Goal: Information Seeking & Learning: Learn about a topic

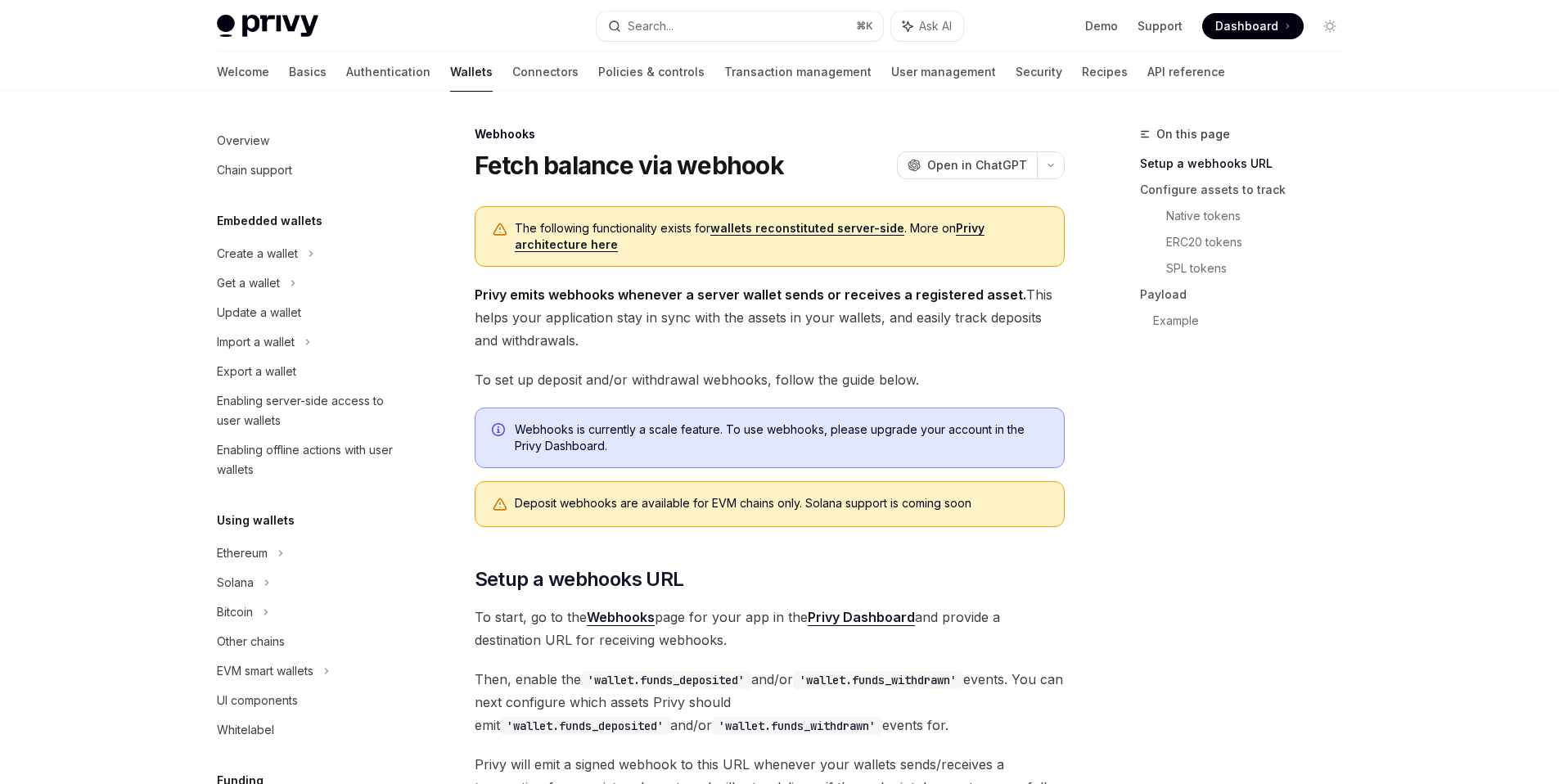
scroll to position [828, 0]
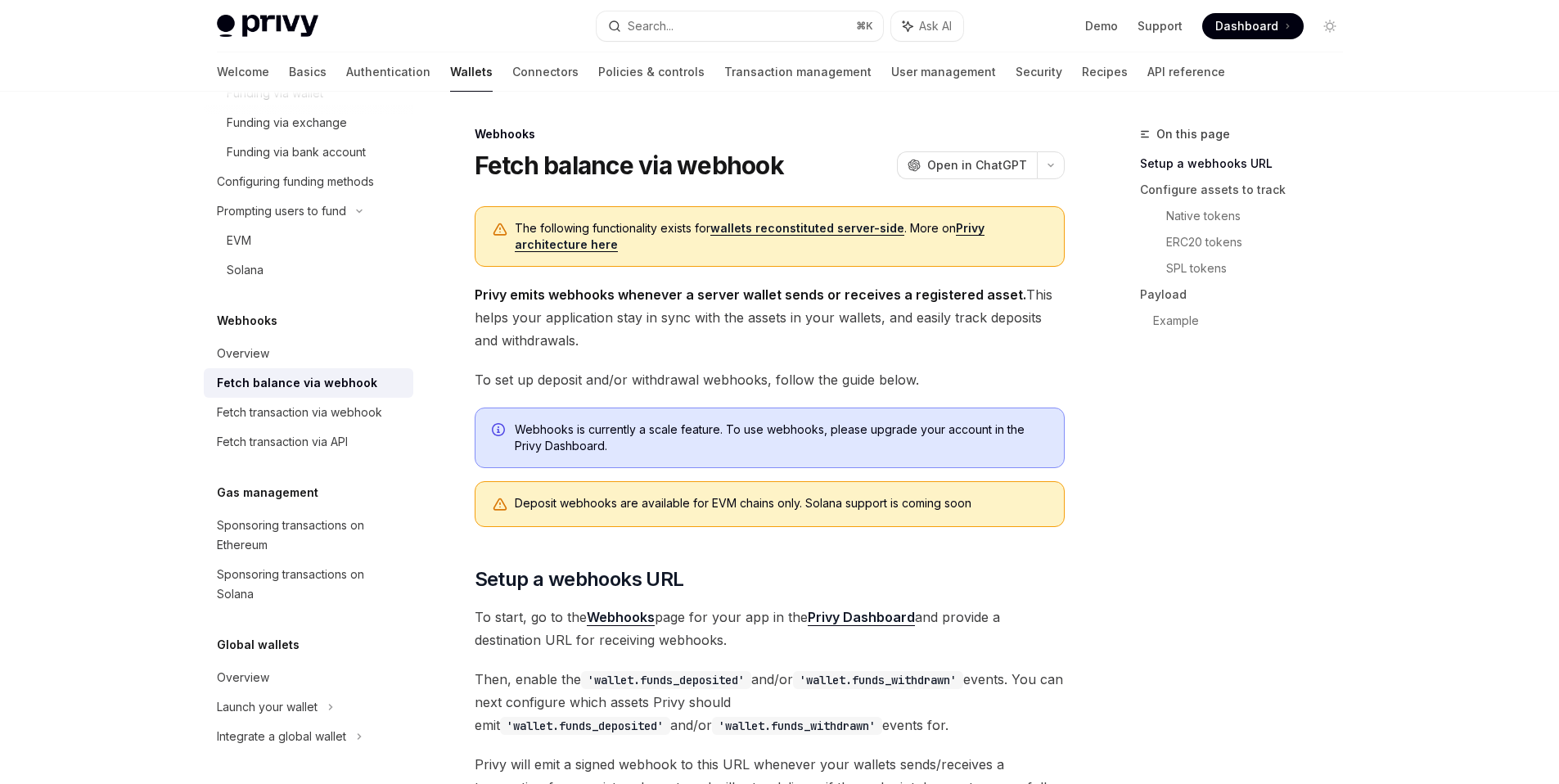
type textarea "*"
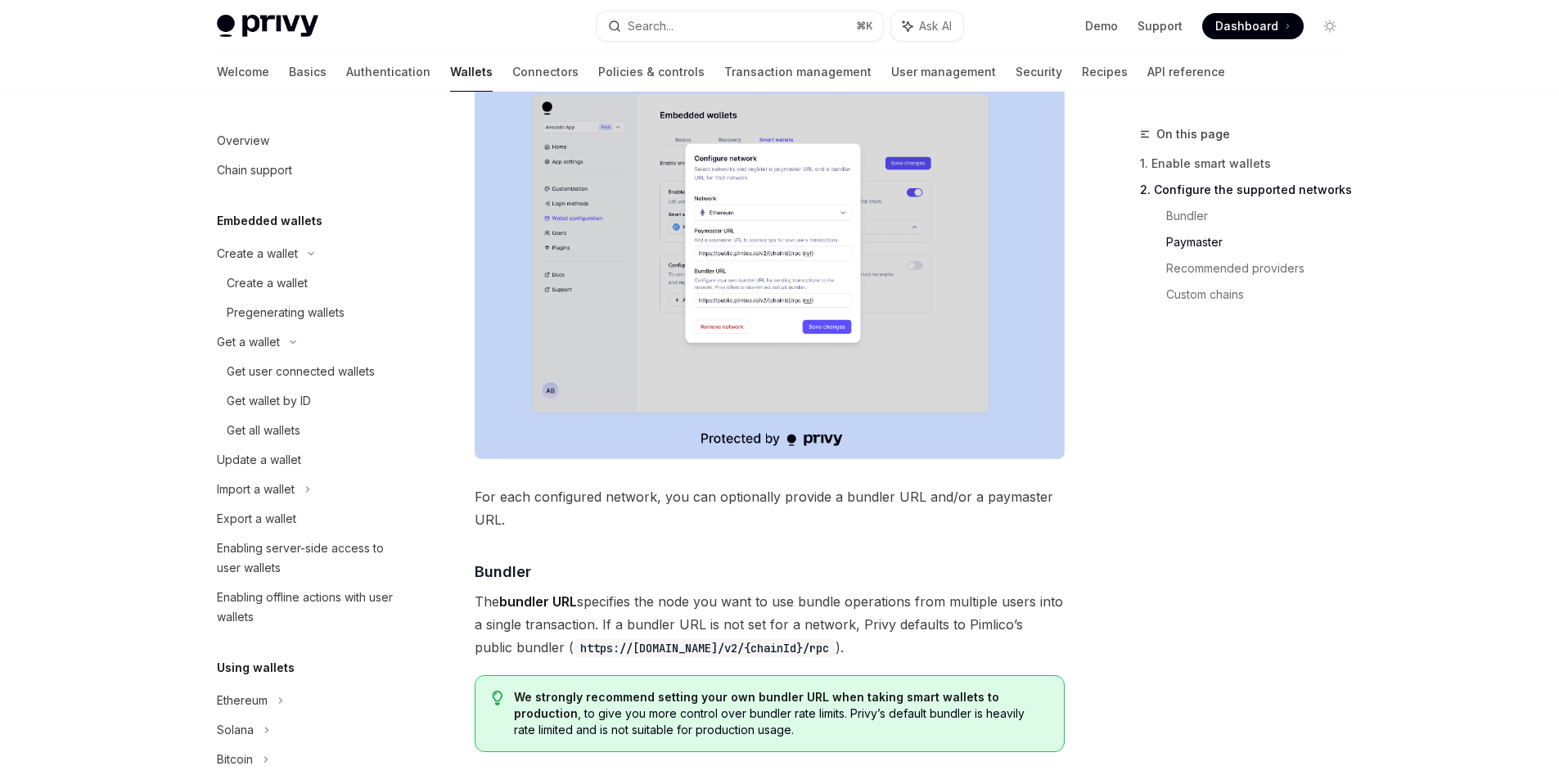
scroll to position [221, 0]
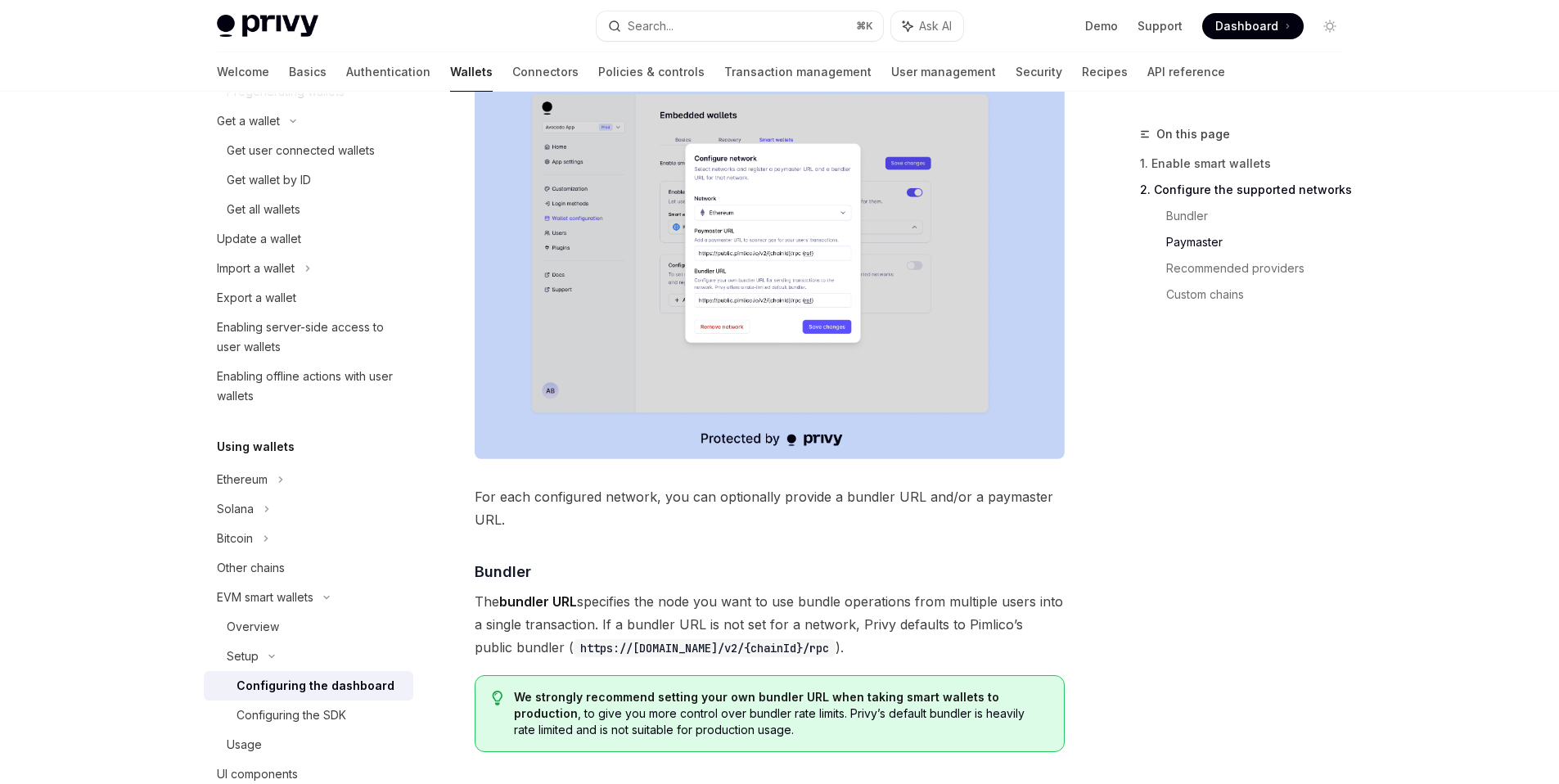
type textarea "*"
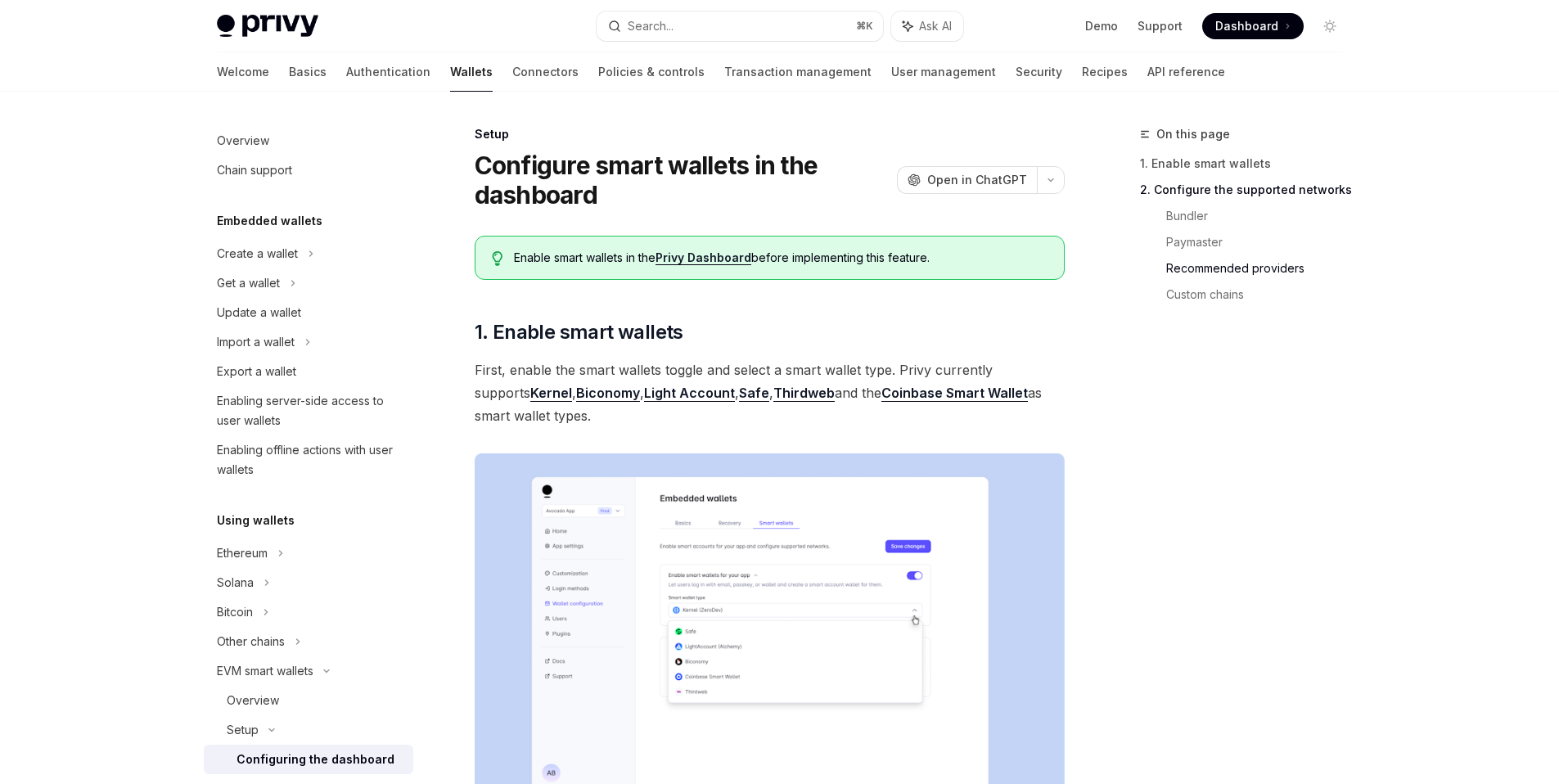
scroll to position [2061, 0]
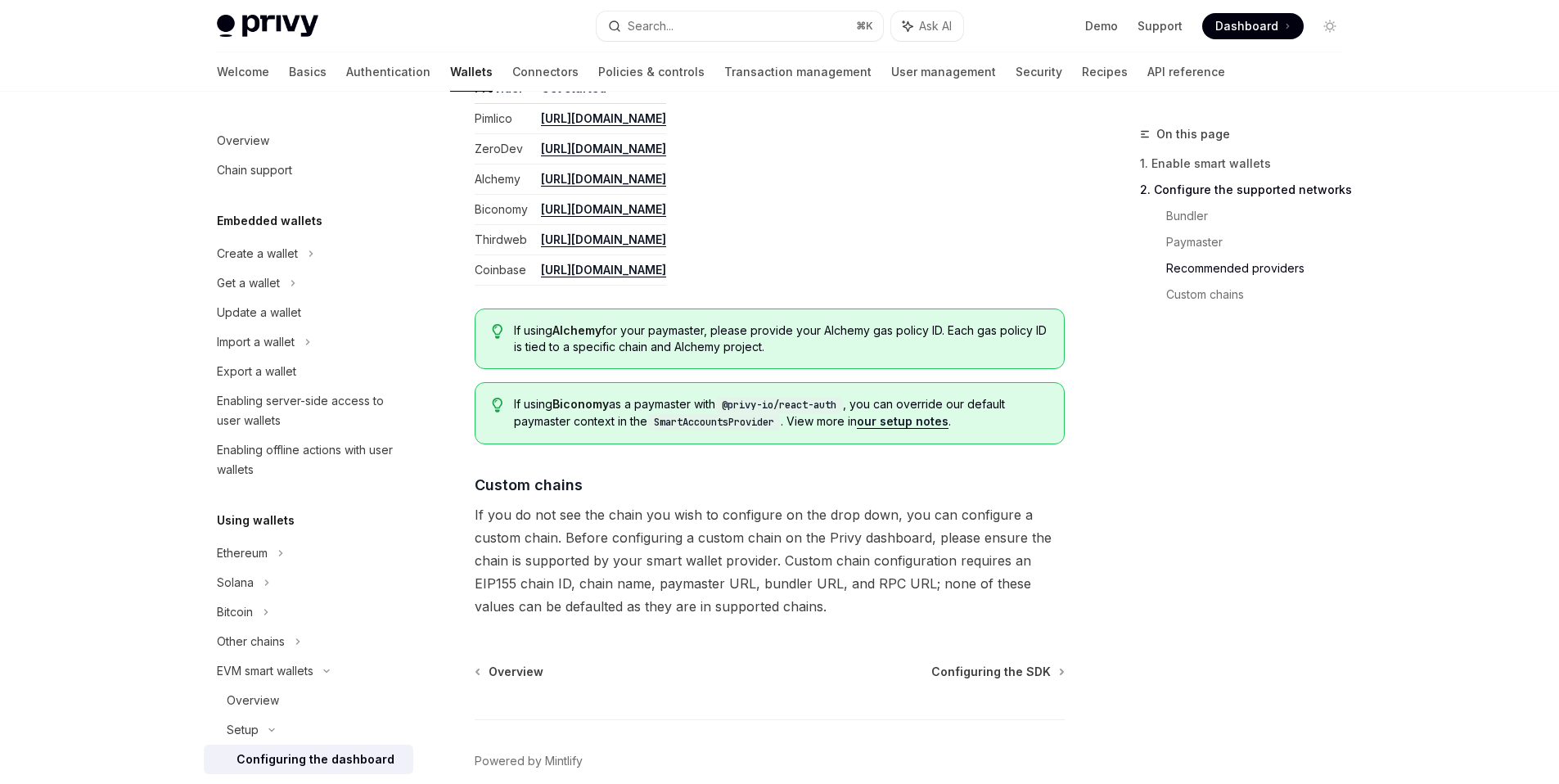
type textarea "*"
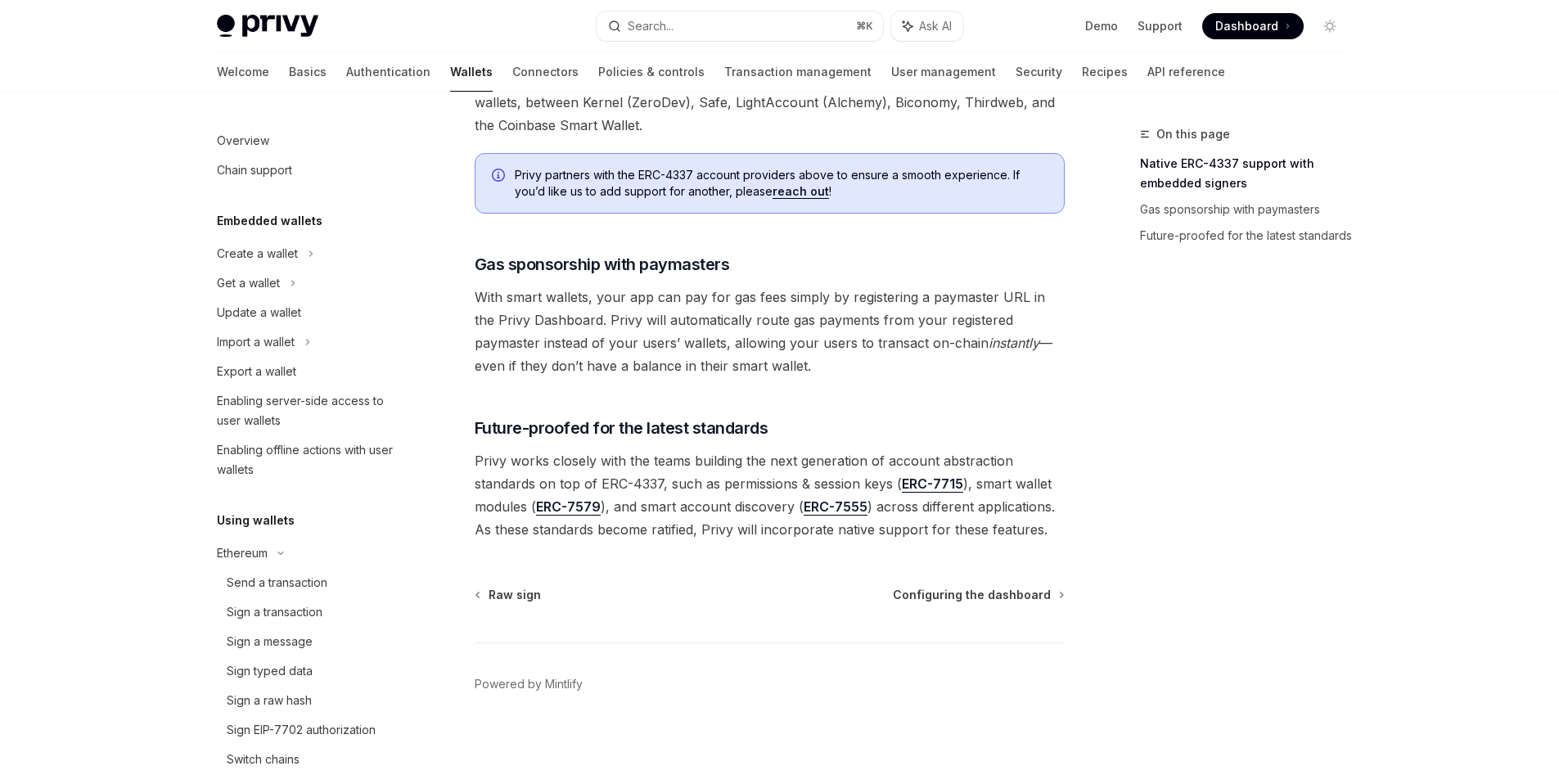
scroll to position [221, 0]
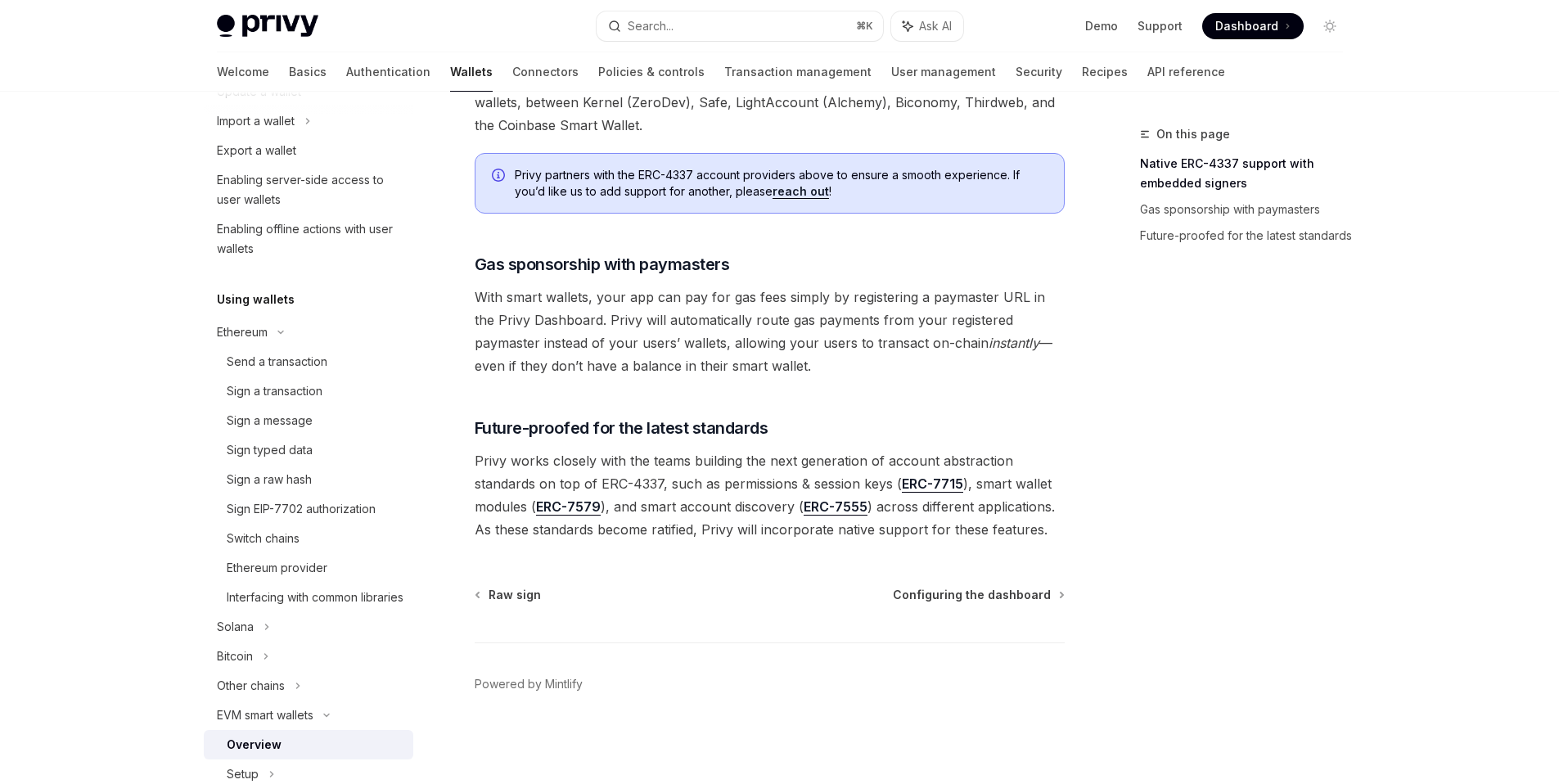
type textarea "*"
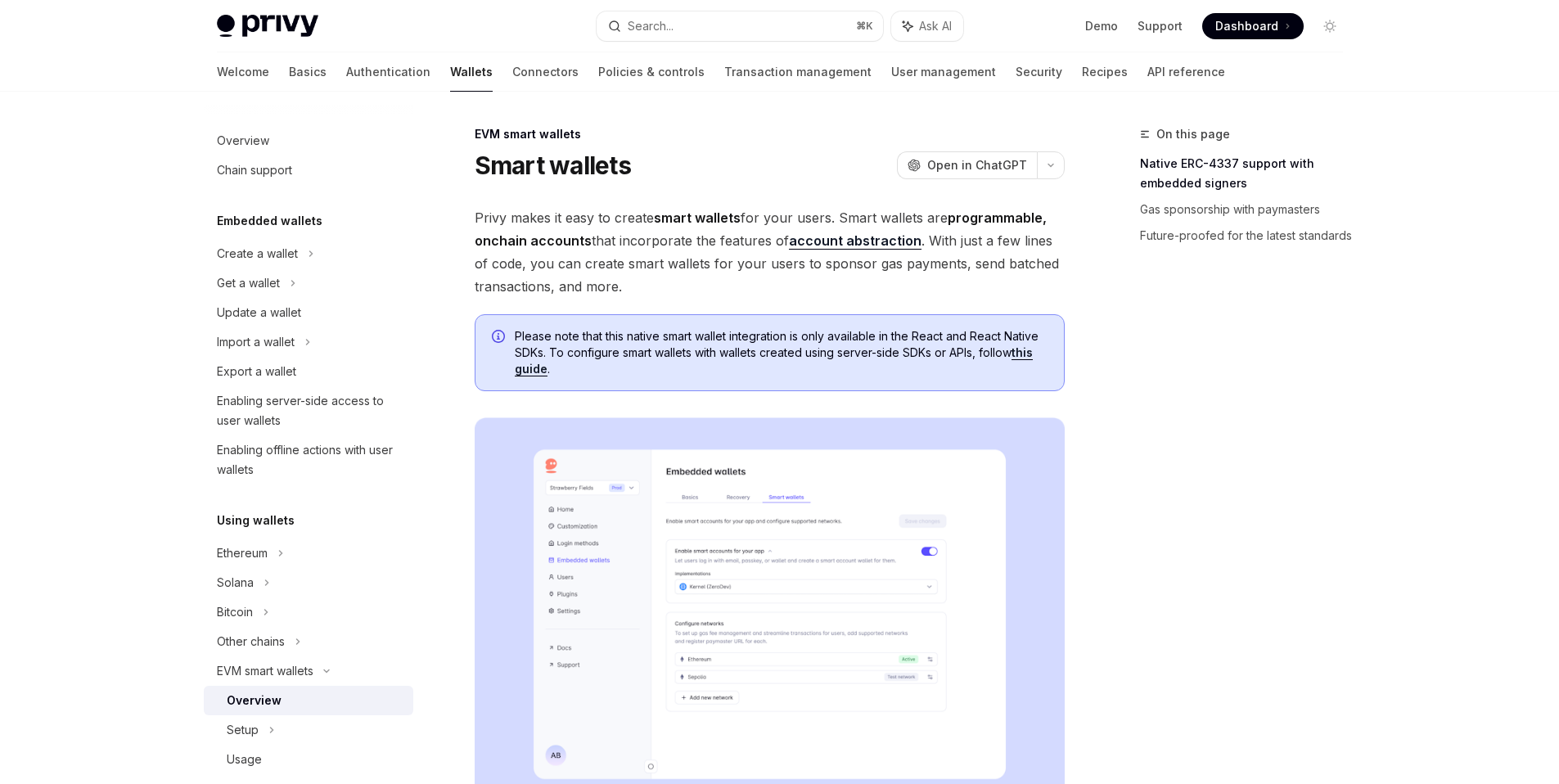
scroll to position [140, 0]
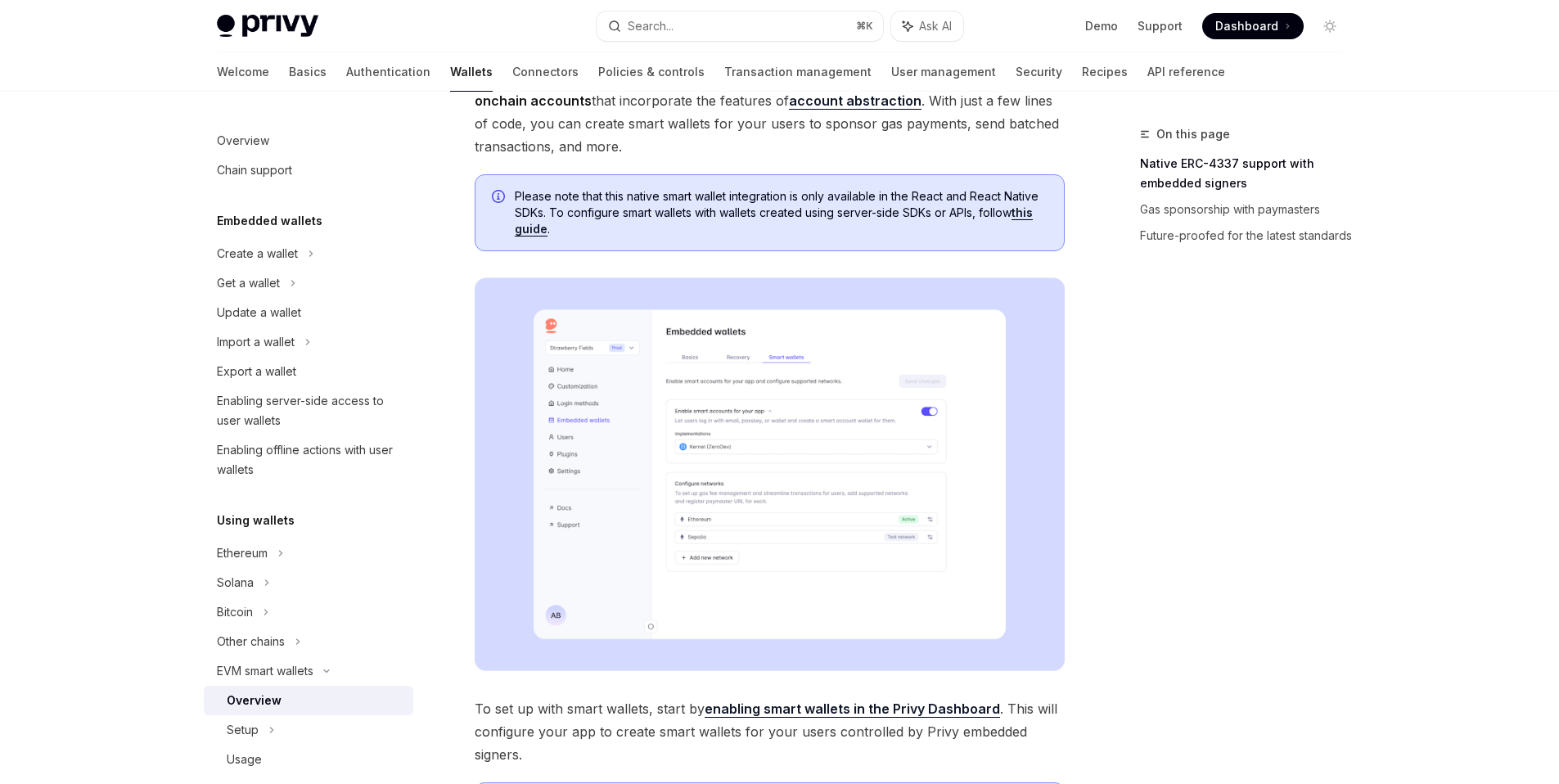
click at [1091, 41] on div "Privy Docs home page Search... ⌘ K Ask AI Demo Support Dashboard Dashboard Sear…" at bounding box center [780, 26] width 1126 height 52
click at [1100, 32] on link "Demo" at bounding box center [1102, 26] width 33 height 16
type textarea "*"
